Goal: Information Seeking & Learning: Learn about a topic

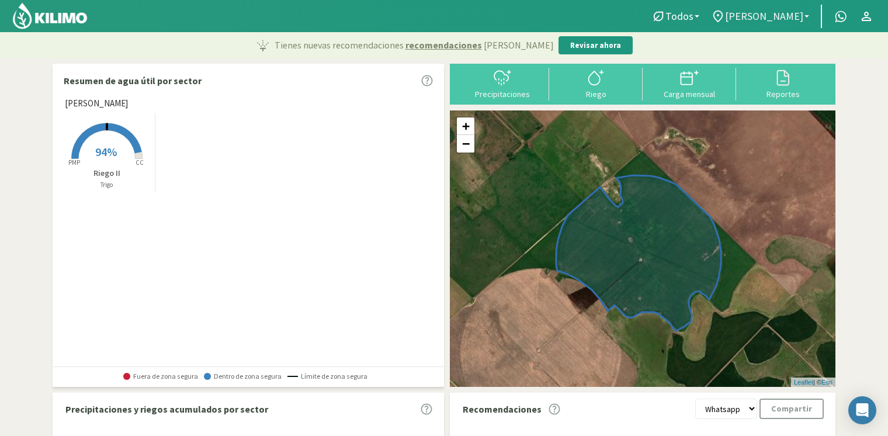
click at [758, 8] on link "[PERSON_NAME]" at bounding box center [760, 16] width 110 height 22
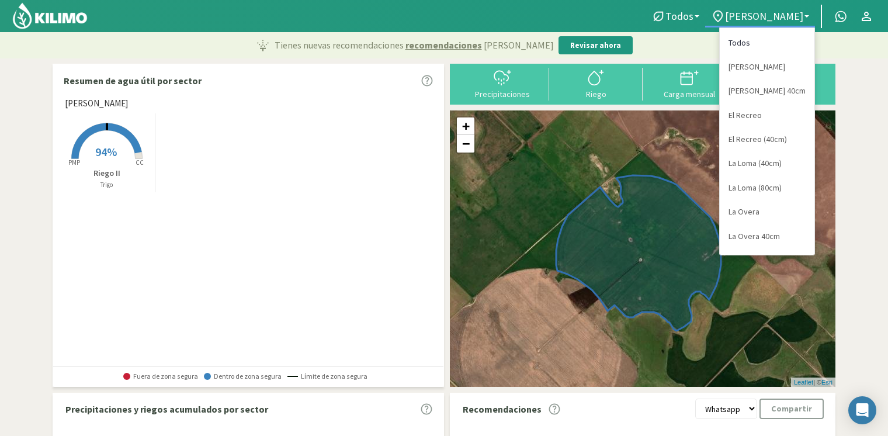
click at [747, 48] on link "Todos" at bounding box center [767, 43] width 95 height 24
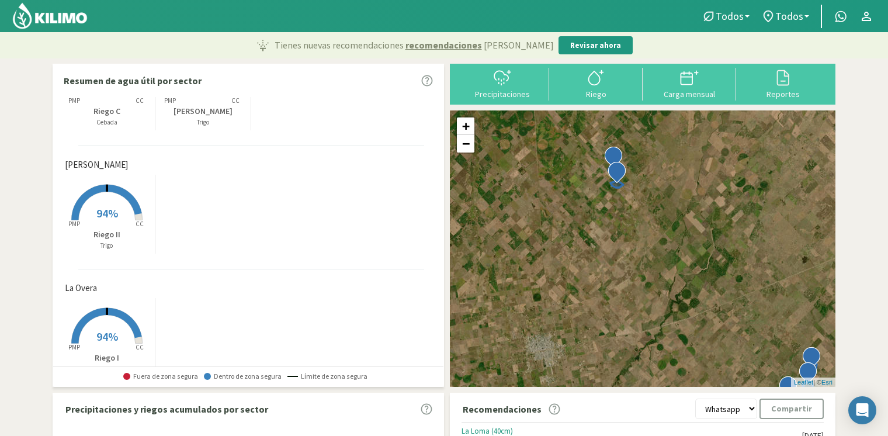
scroll to position [935, 0]
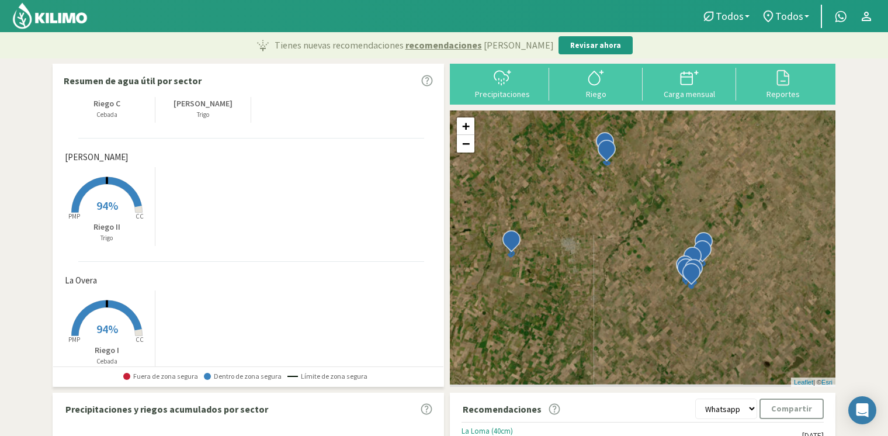
drag, startPoint x: 557, startPoint y: 305, endPoint x: 594, endPoint y: 260, distance: 58.5
click at [594, 260] on div "+ − Leaflet | © Esri" at bounding box center [642, 248] width 385 height 276
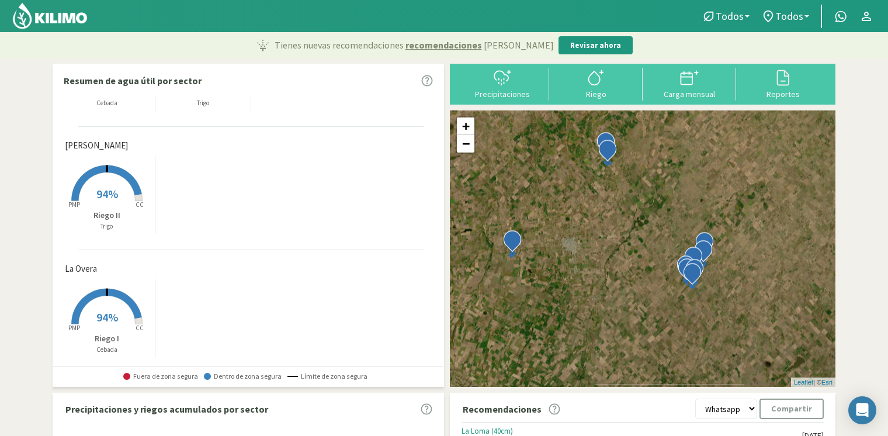
scroll to position [951, 0]
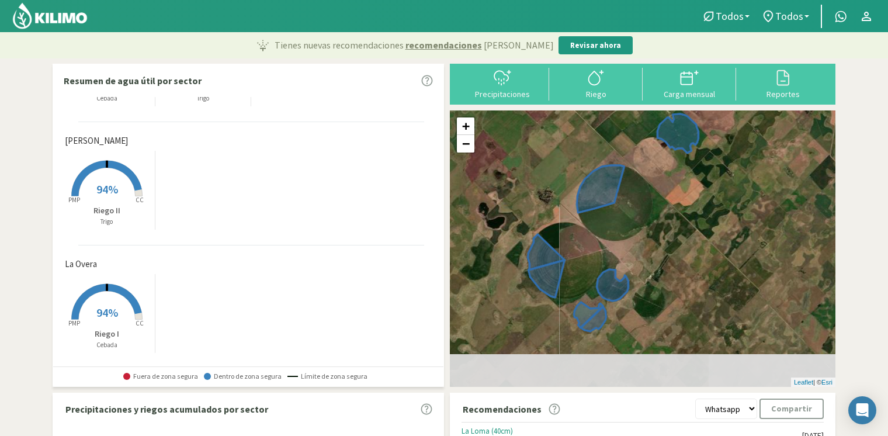
drag, startPoint x: 697, startPoint y: 307, endPoint x: 682, endPoint y: 273, distance: 37.1
click at [682, 273] on div "+ − Leaflet | © Esri" at bounding box center [642, 248] width 385 height 276
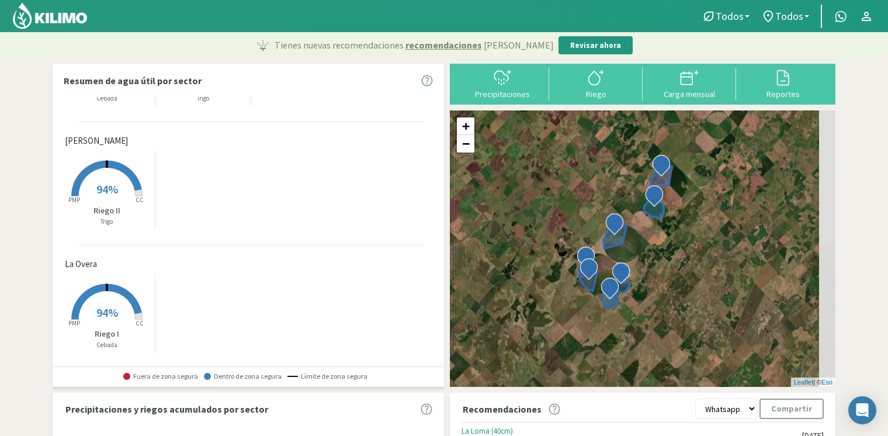
drag, startPoint x: 704, startPoint y: 255, endPoint x: 683, endPoint y: 260, distance: 22.2
click at [683, 260] on div "+ − Leaflet | © Esri" at bounding box center [642, 248] width 385 height 276
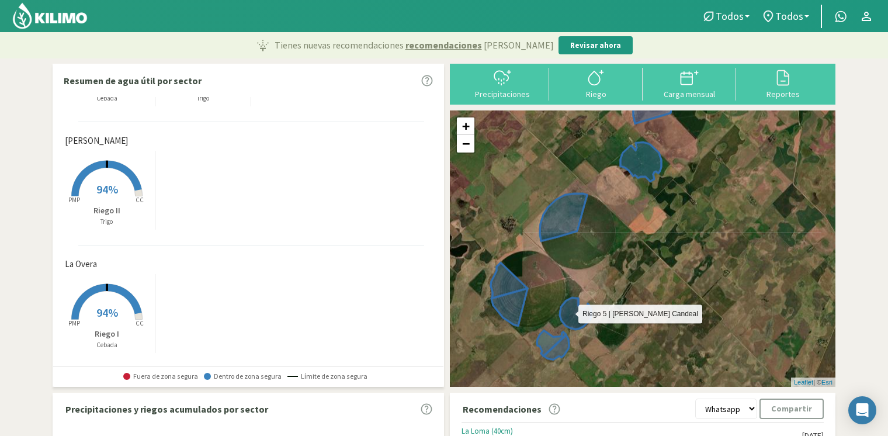
click at [578, 321] on icon at bounding box center [576, 313] width 32 height 32
click at [586, 314] on icon at bounding box center [576, 313] width 32 height 32
click at [567, 312] on icon at bounding box center [576, 313] width 32 height 32
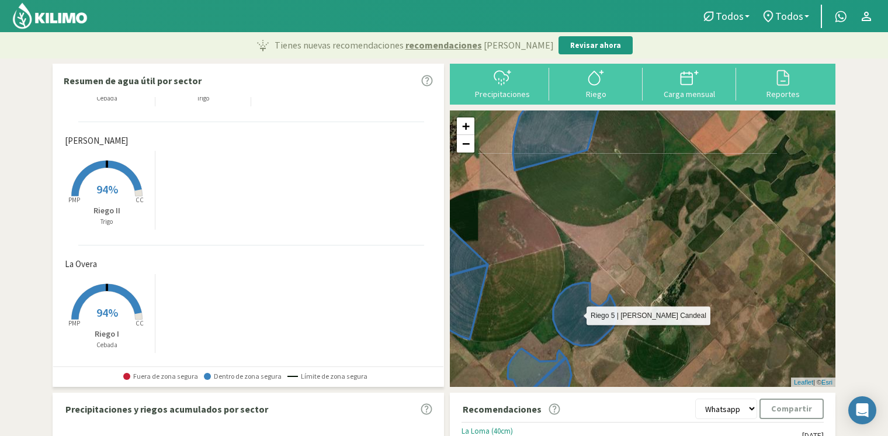
click at [578, 319] on icon at bounding box center [584, 313] width 62 height 63
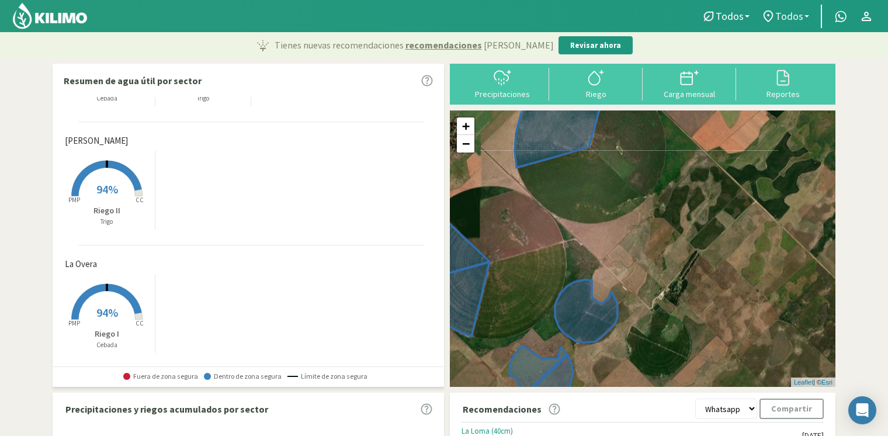
click at [804, 16] on link "Todos" at bounding box center [785, 16] width 60 height 22
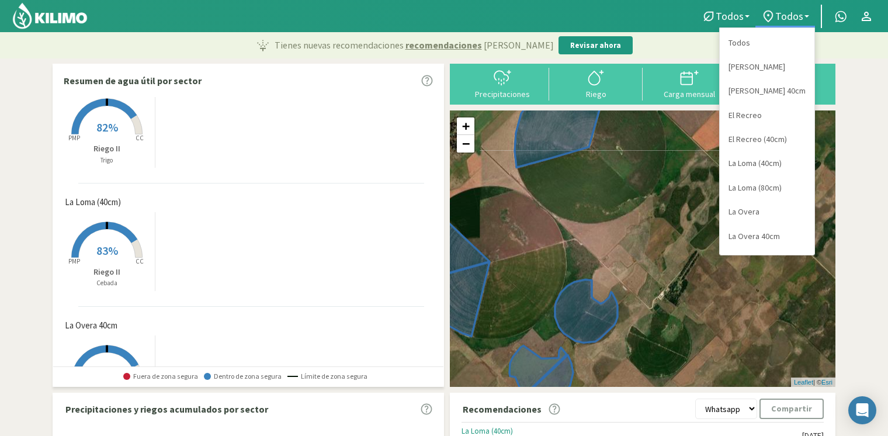
scroll to position [0, 0]
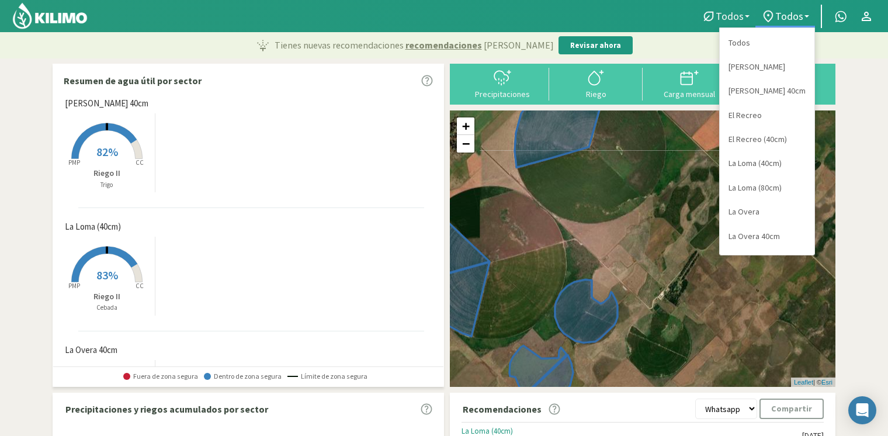
click at [741, 7] on link "Todos" at bounding box center [726, 16] width 60 height 22
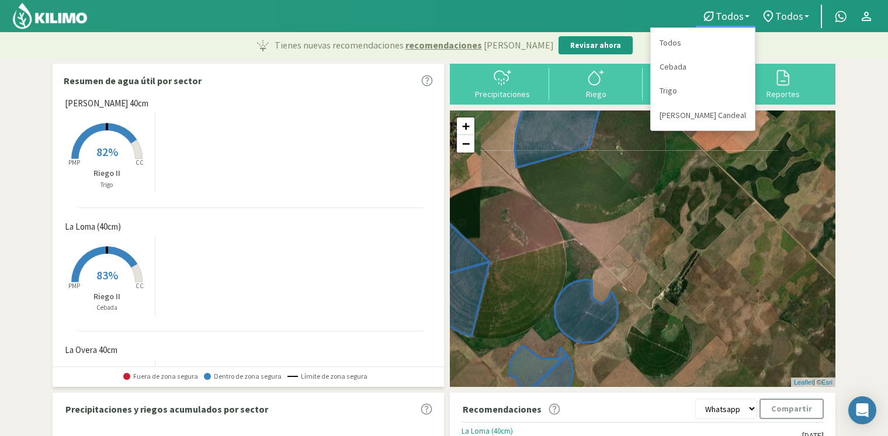
click at [777, 15] on span "Todos" at bounding box center [789, 16] width 28 height 12
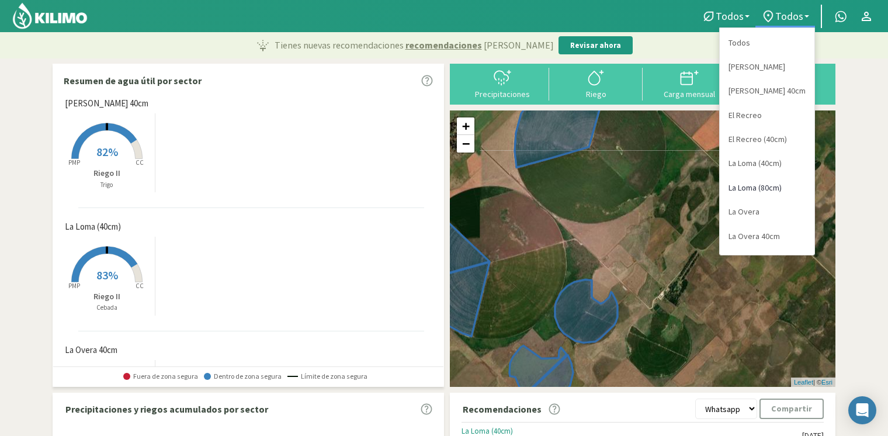
scroll to position [44, 0]
click at [769, 215] on link "San Jorge" at bounding box center [767, 216] width 95 height 24
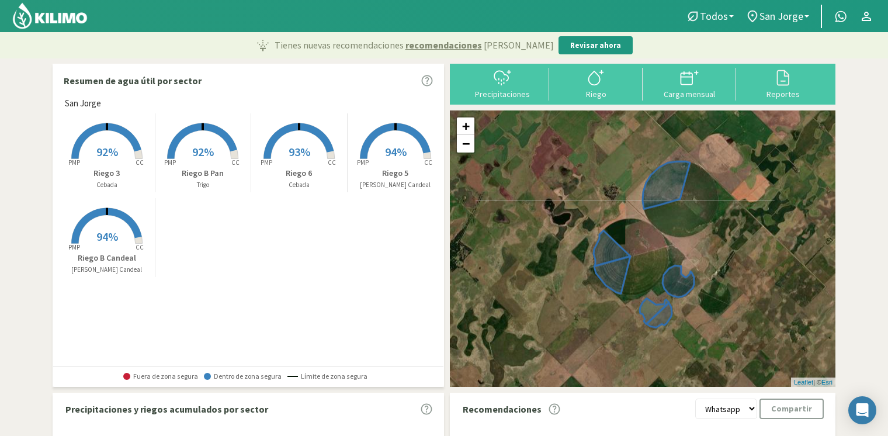
click at [390, 167] on p "Riego 5" at bounding box center [396, 173] width 96 height 12
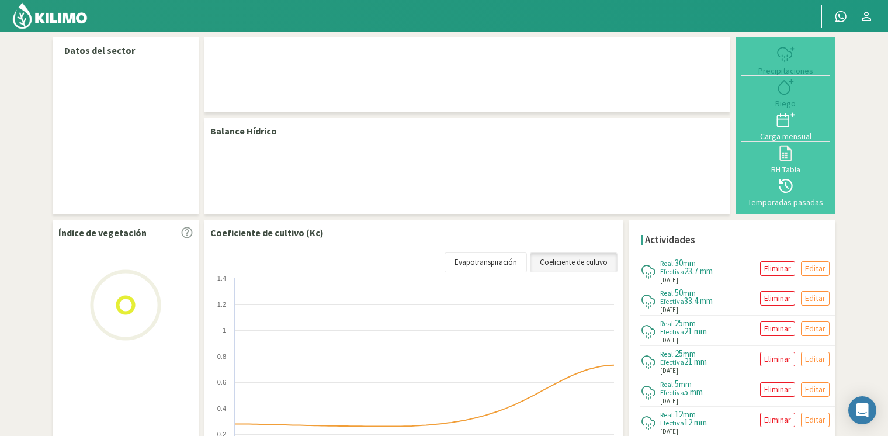
select select "8: Object"
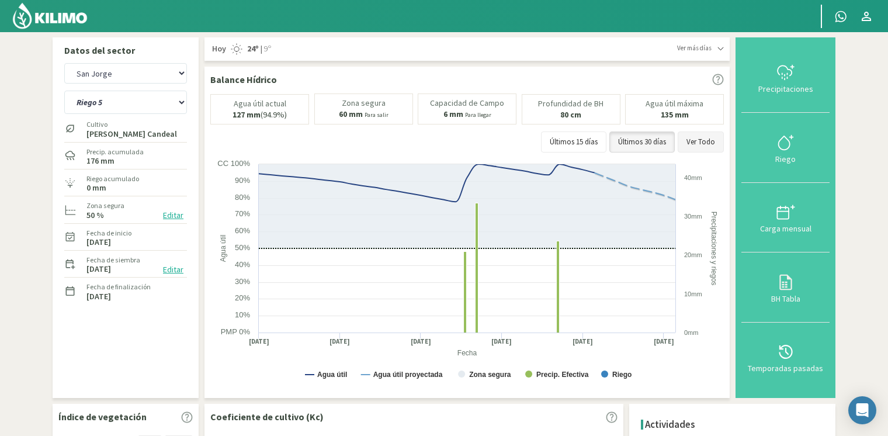
click at [691, 143] on button "Ver Todo" at bounding box center [701, 141] width 46 height 21
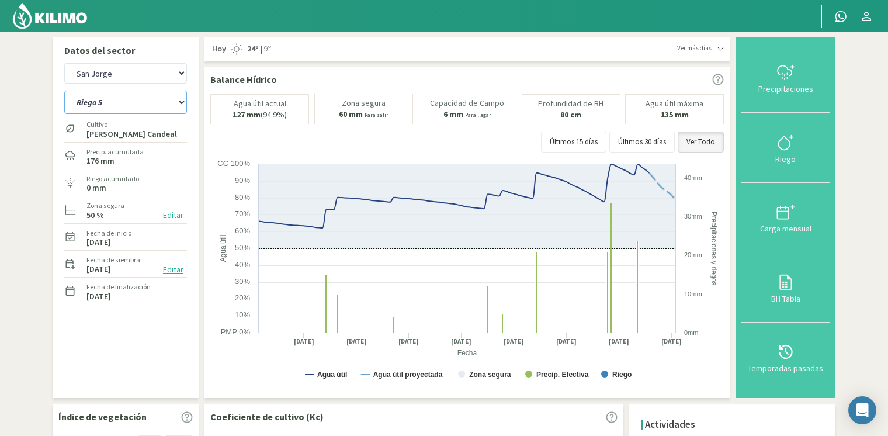
click at [140, 95] on select "[STREET_ADDRESS]" at bounding box center [125, 102] width 123 height 23
select select "3: Object"
click at [64, 91] on select "[STREET_ADDRESS]" at bounding box center [125, 102] width 123 height 23
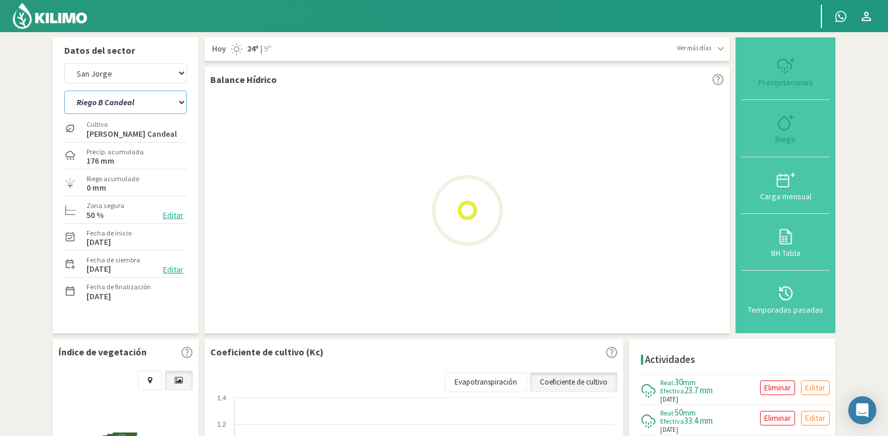
select select "18: Object"
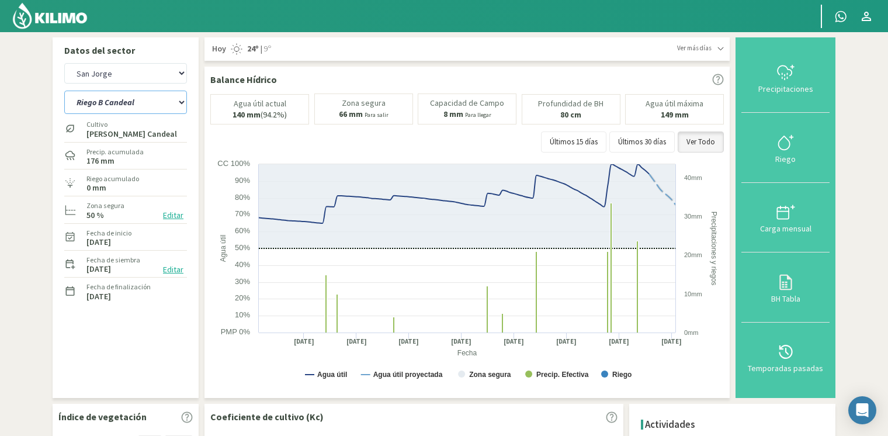
click at [164, 107] on select "[STREET_ADDRESS]" at bounding box center [125, 102] width 123 height 23
select select "9: Object"
click at [64, 91] on select "[STREET_ADDRESS]" at bounding box center [125, 102] width 123 height 23
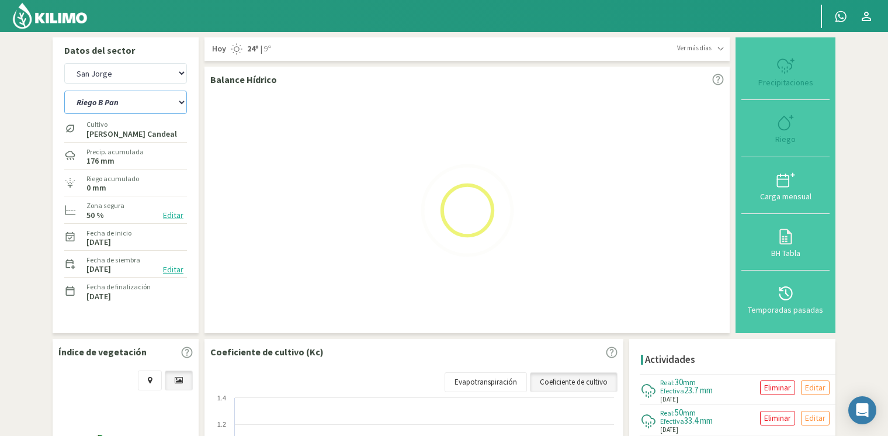
select select "28: Object"
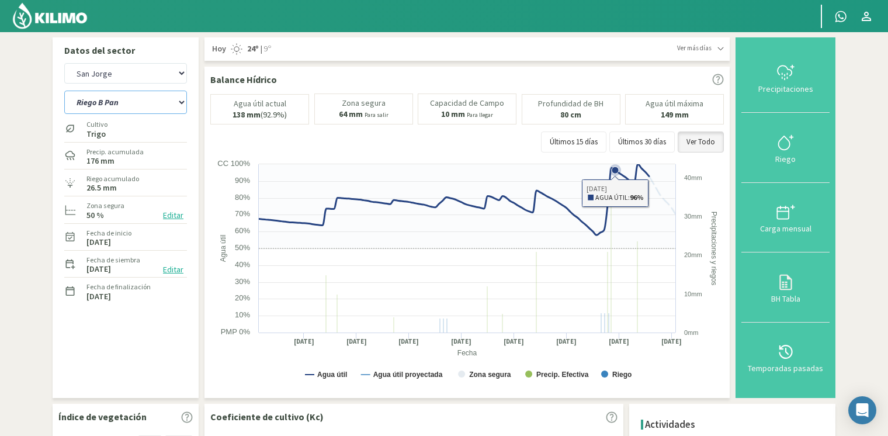
click at [614, 172] on icon at bounding box center [615, 169] width 7 height 7
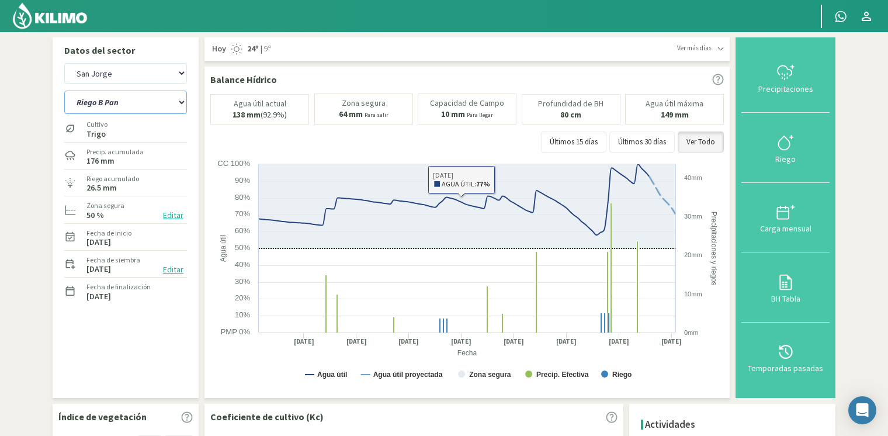
click at [137, 104] on select "[STREET_ADDRESS]" at bounding box center [125, 102] width 123 height 23
click at [159, 104] on select "[STREET_ADDRESS]" at bounding box center [125, 102] width 123 height 23
select select "12: Object"
click at [64, 91] on select "[STREET_ADDRESS]" at bounding box center [125, 102] width 123 height 23
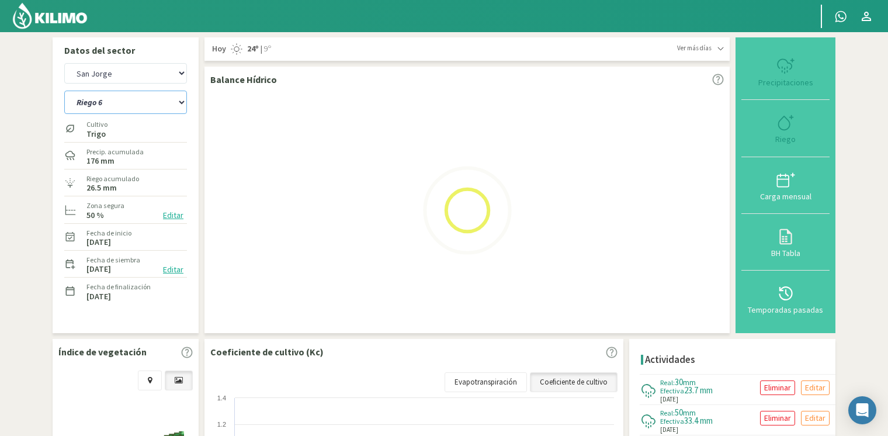
select select "38: Object"
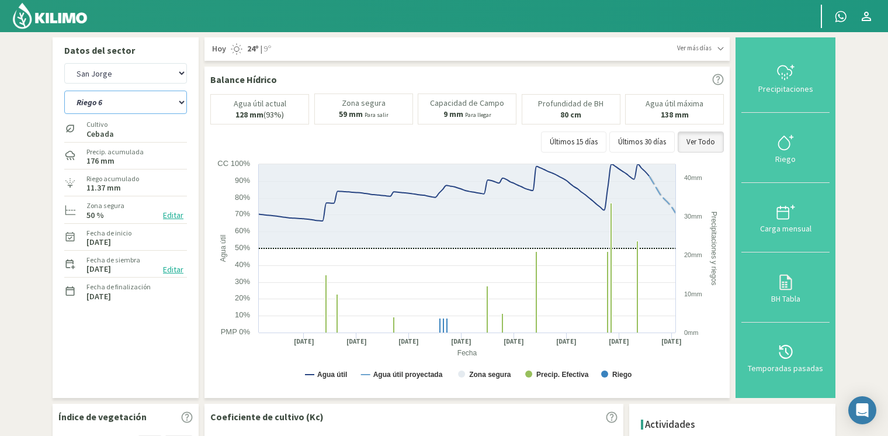
click at [146, 96] on select "[STREET_ADDRESS]" at bounding box center [125, 102] width 123 height 23
select select "15: Object"
click at [64, 91] on select "[STREET_ADDRESS]" at bounding box center [125, 102] width 123 height 23
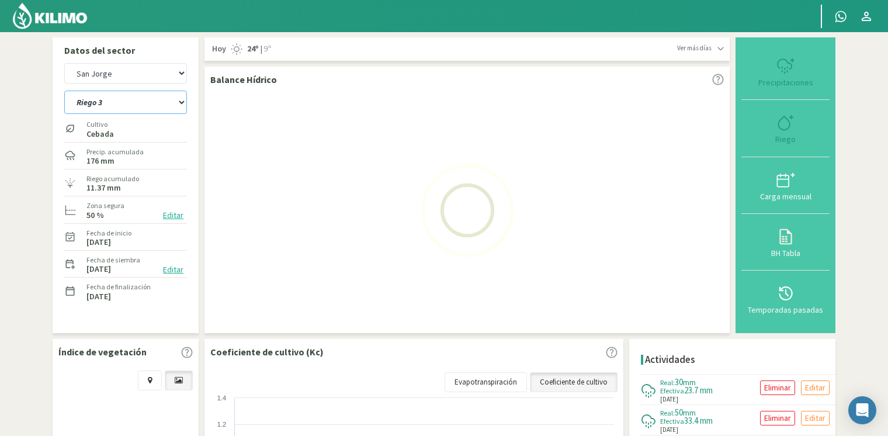
select select "48: Object"
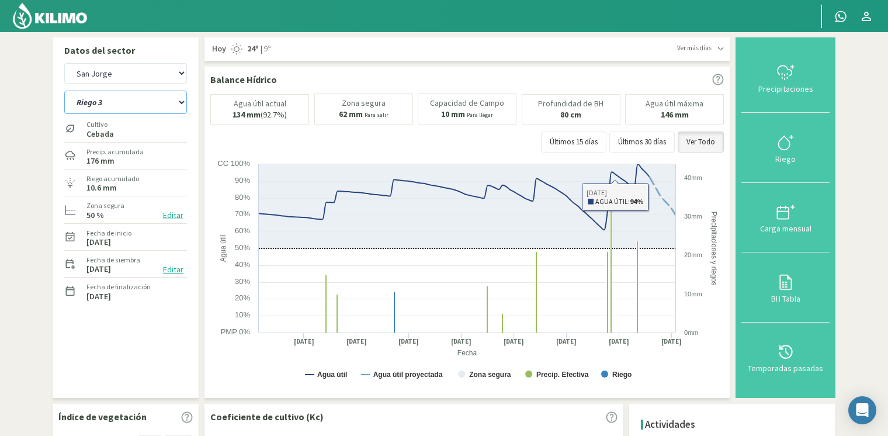
click at [137, 99] on select "[STREET_ADDRESS]" at bounding box center [125, 102] width 123 height 23
click at [162, 102] on select "[STREET_ADDRESS]" at bounding box center [125, 102] width 123 height 23
click at [64, 91] on select "[STREET_ADDRESS]" at bounding box center [125, 102] width 123 height 23
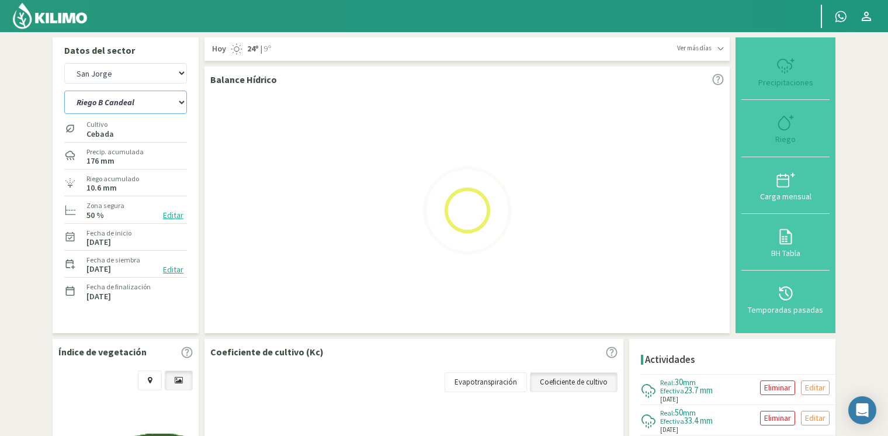
select select "20: Object"
select select "58: Object"
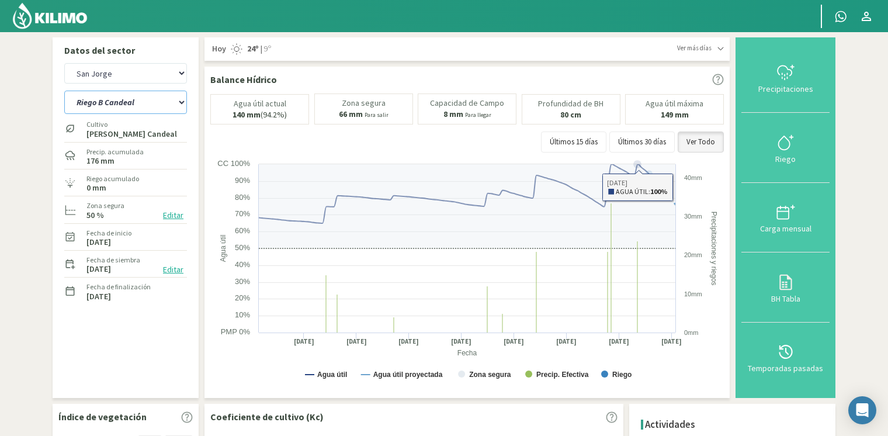
click at [129, 95] on select "[STREET_ADDRESS]" at bounding box center [125, 102] width 123 height 23
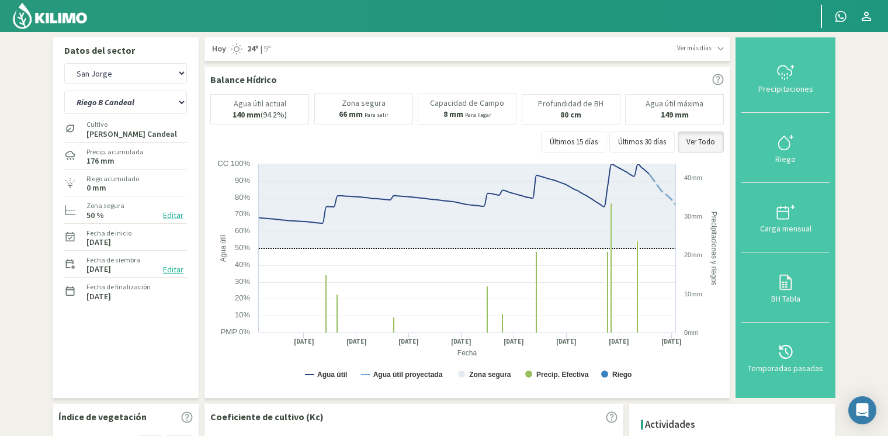
click at [280, 137] on div "Últimos 15 días Últimos 30 días Ver Todo" at bounding box center [466, 141] width 513 height 21
drag, startPoint x: 117, startPoint y: 106, endPoint x: 119, endPoint y: 113, distance: 6.8
click at [117, 106] on select "[STREET_ADDRESS]" at bounding box center [125, 102] width 123 height 23
click at [64, 91] on select "[STREET_ADDRESS]" at bounding box center [125, 102] width 123 height 23
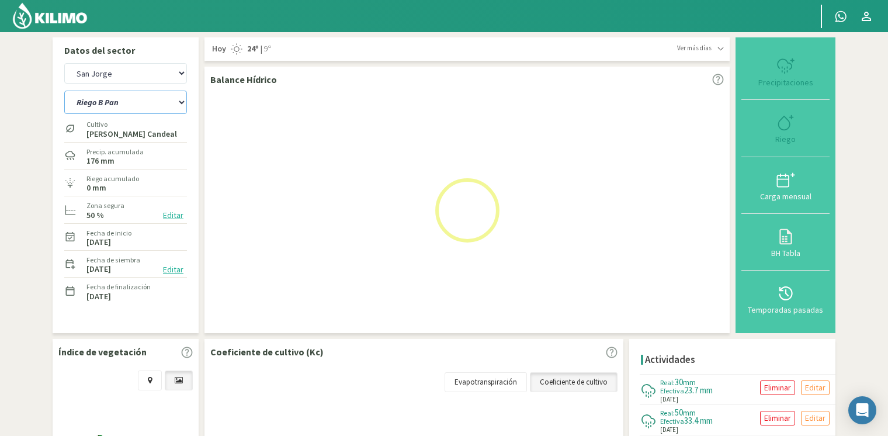
select select "28: Object"
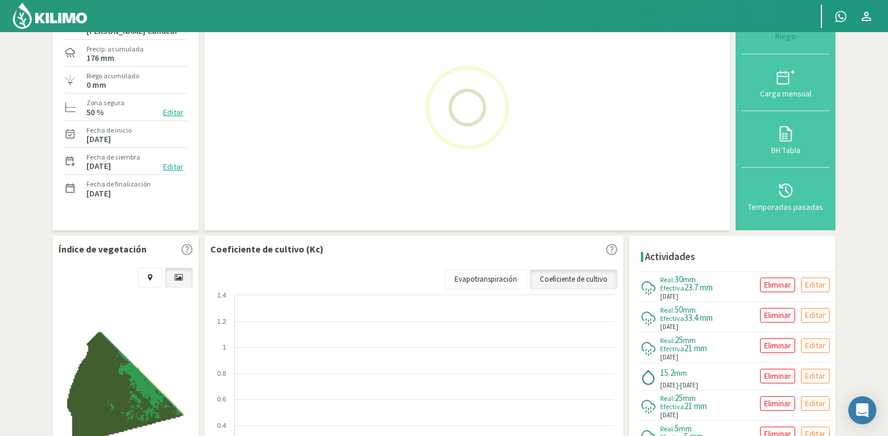
select select "68: Object"
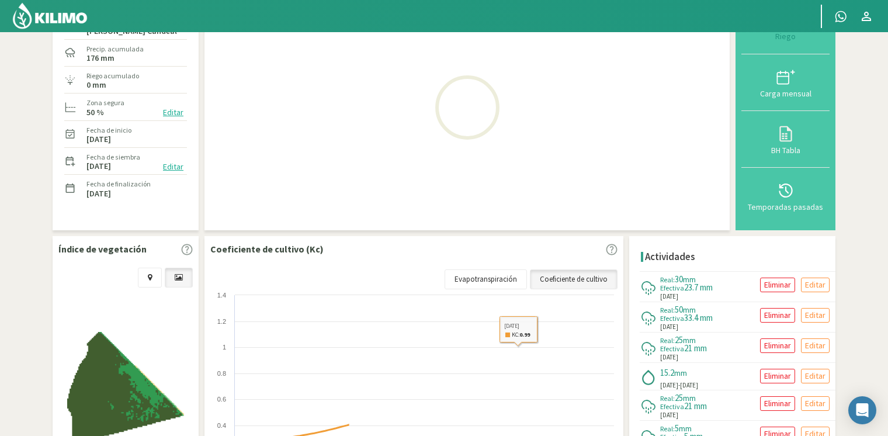
scroll to position [234, 0]
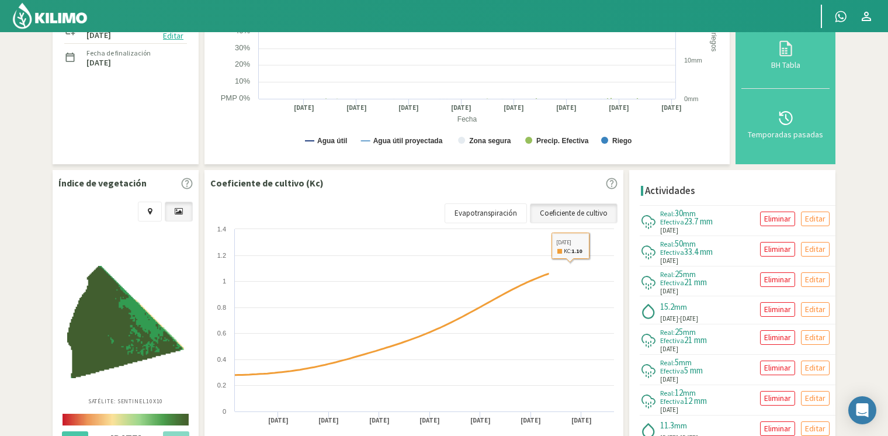
select select "34: Object"
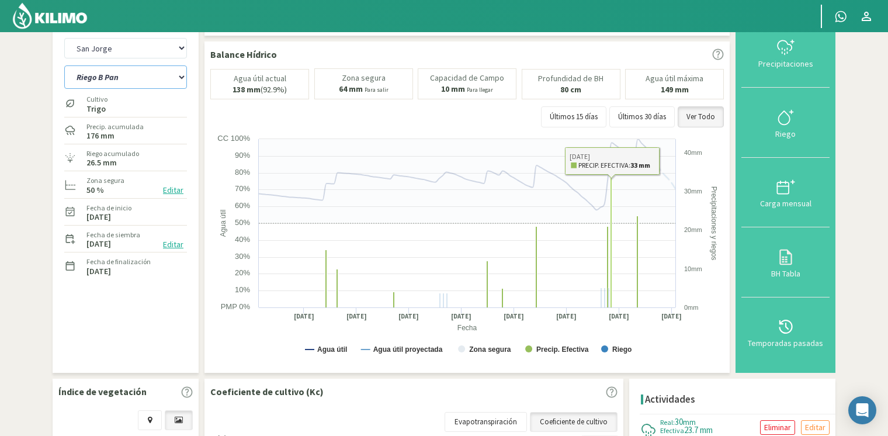
scroll to position [0, 0]
